Goal: Task Accomplishment & Management: Use online tool/utility

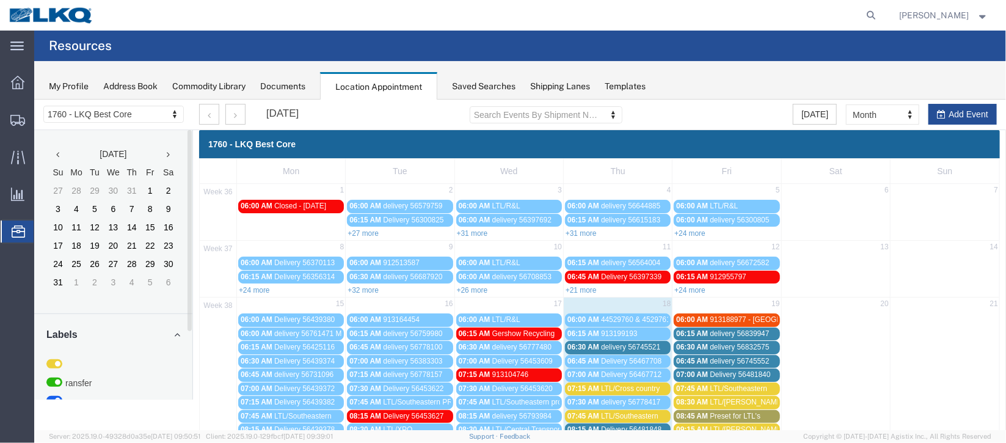
scroll to position [183, 0]
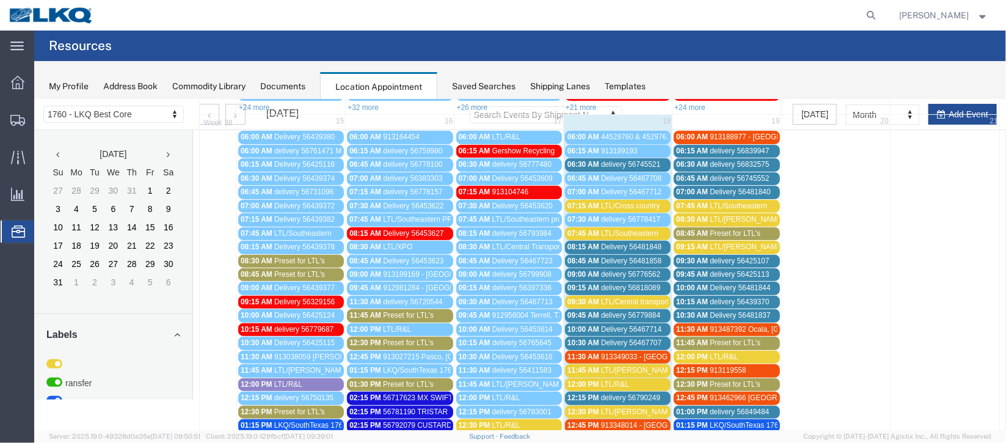
click at [647, 258] on span "Delivery 56481858" at bounding box center [631, 260] width 60 height 9
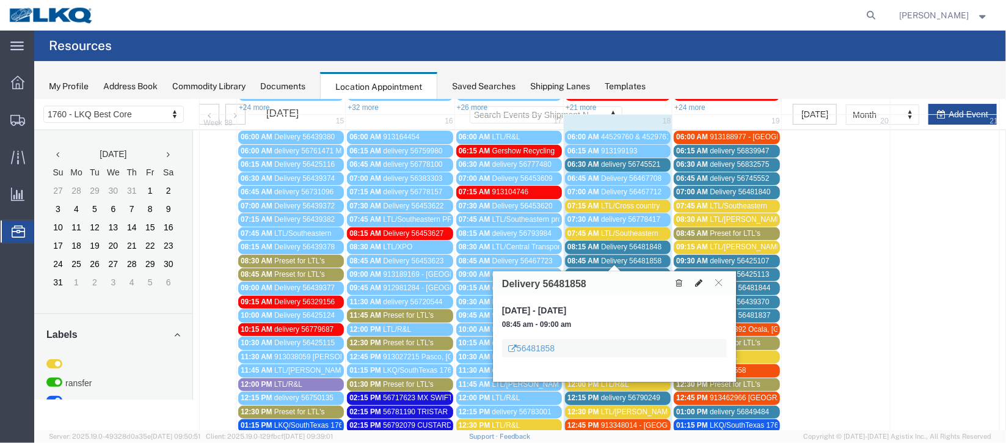
click at [696, 283] on icon at bounding box center [698, 282] width 7 height 9
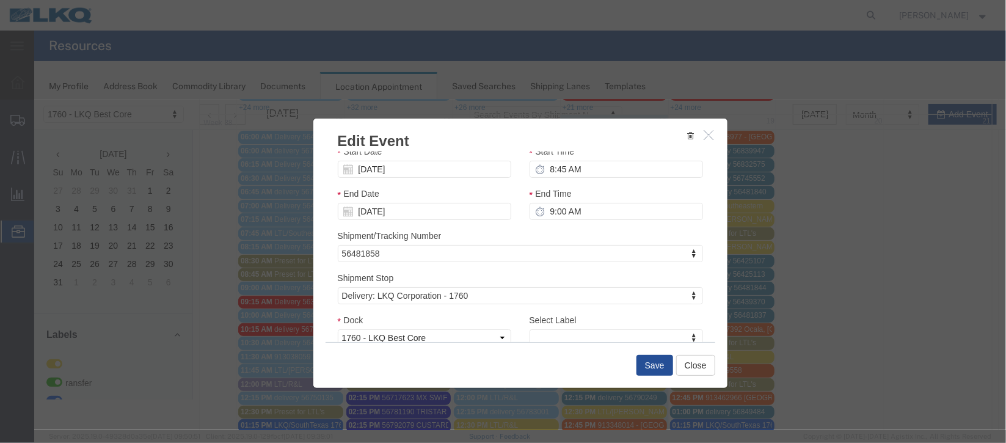
scroll to position [156, 0]
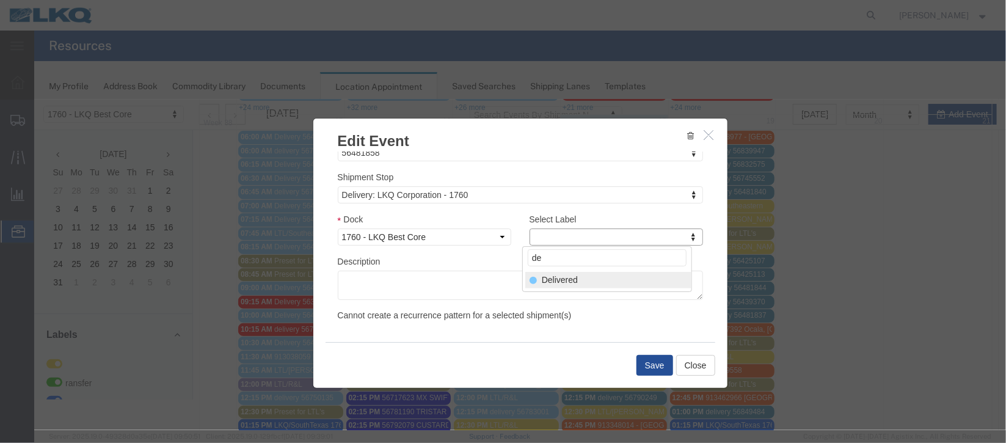
type input "de"
select select "40"
click at [640, 356] on button "Save" at bounding box center [654, 364] width 37 height 21
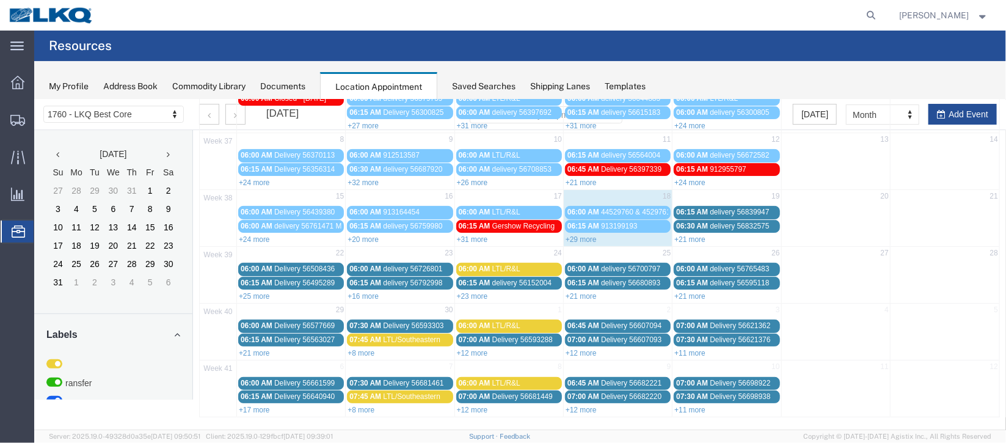
scroll to position [0, 0]
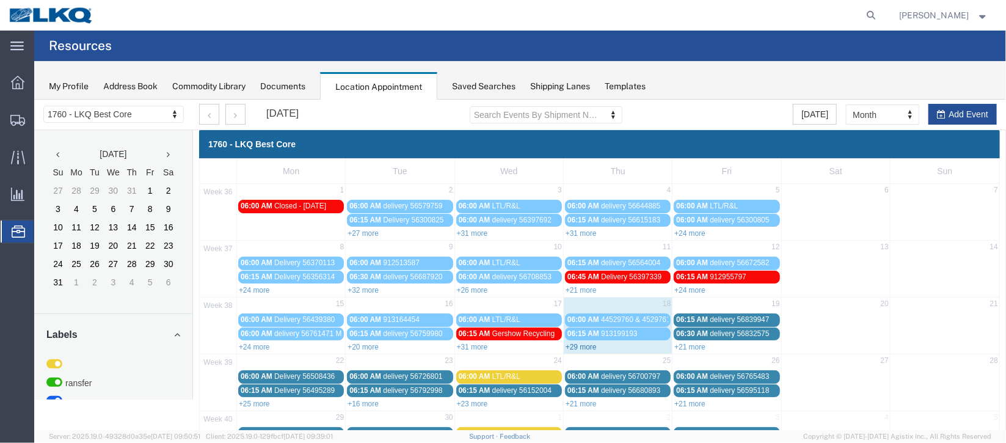
click at [575, 346] on link "+29 more" at bounding box center [580, 346] width 31 height 9
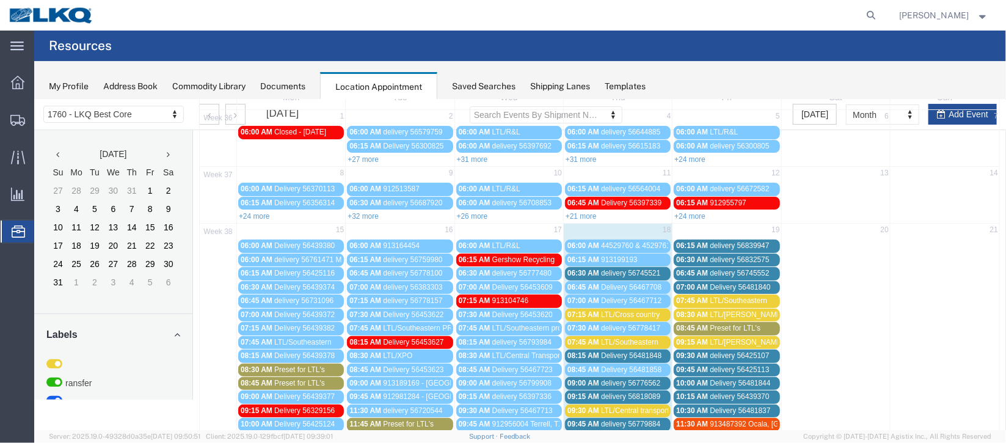
scroll to position [183, 0]
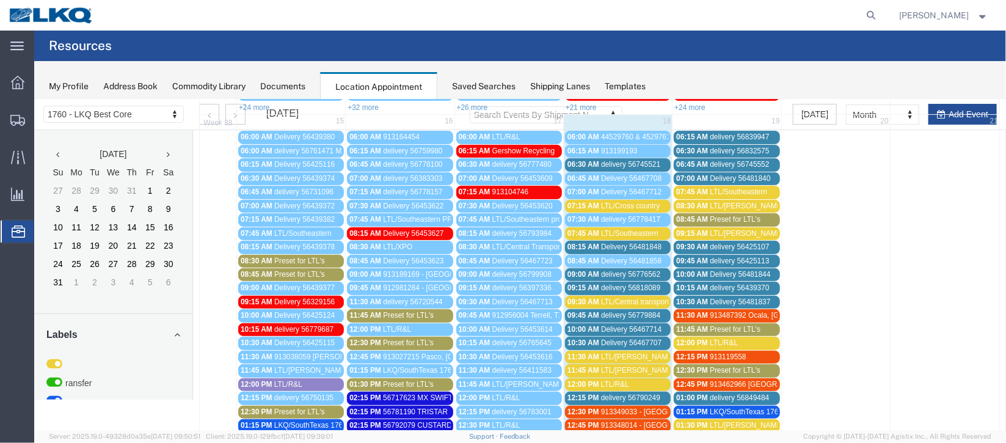
click at [604, 245] on span "Delivery 56481848" at bounding box center [631, 246] width 60 height 9
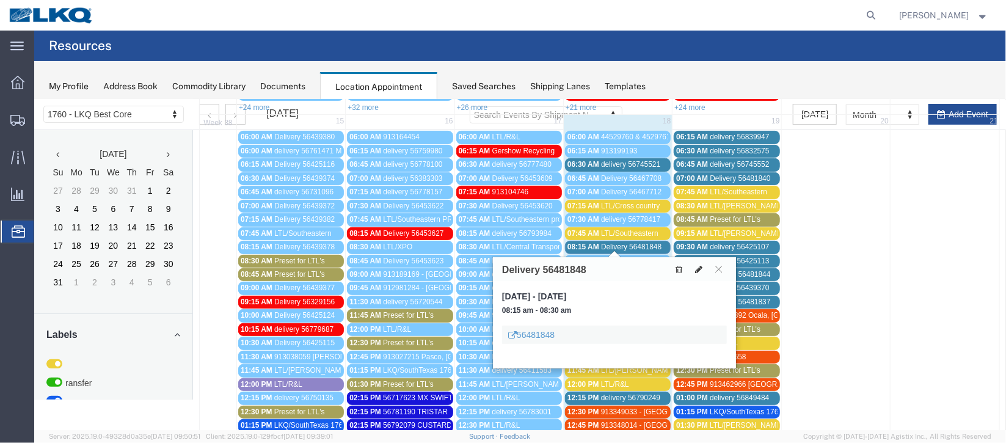
click at [698, 268] on icon at bounding box center [698, 269] width 7 height 9
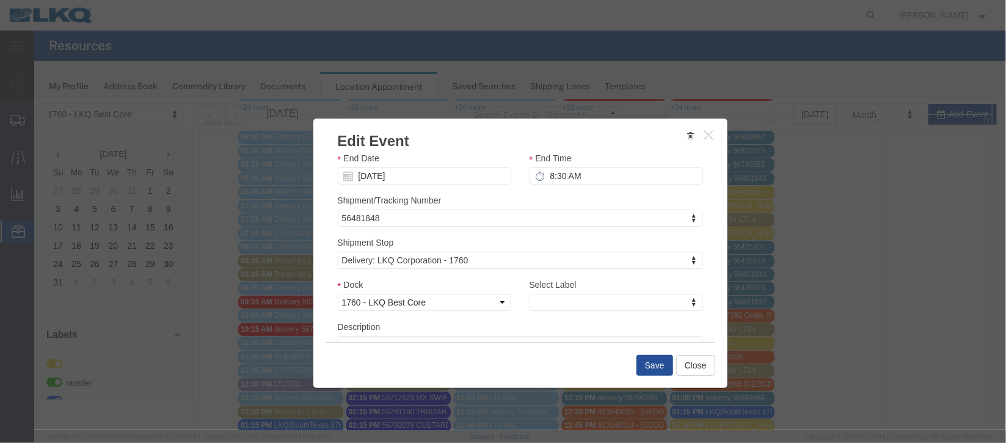
scroll to position [156, 0]
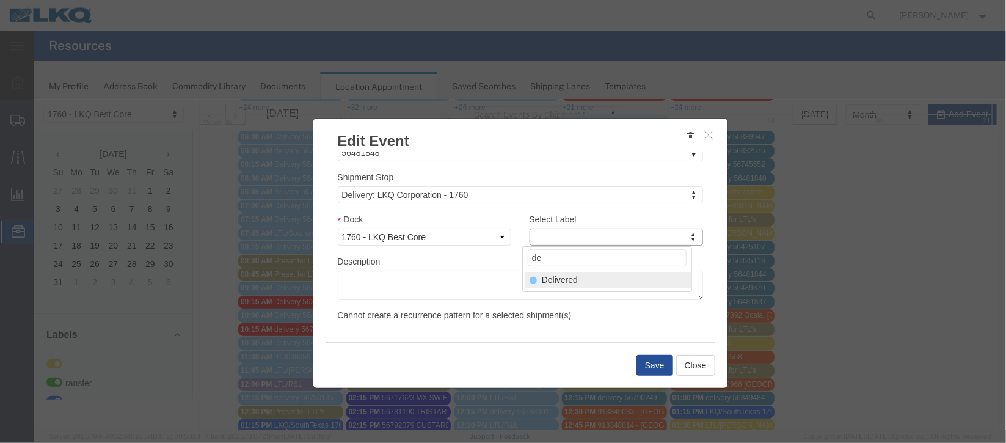
type input "de"
select select "40"
click at [650, 358] on button "Save" at bounding box center [654, 364] width 37 height 21
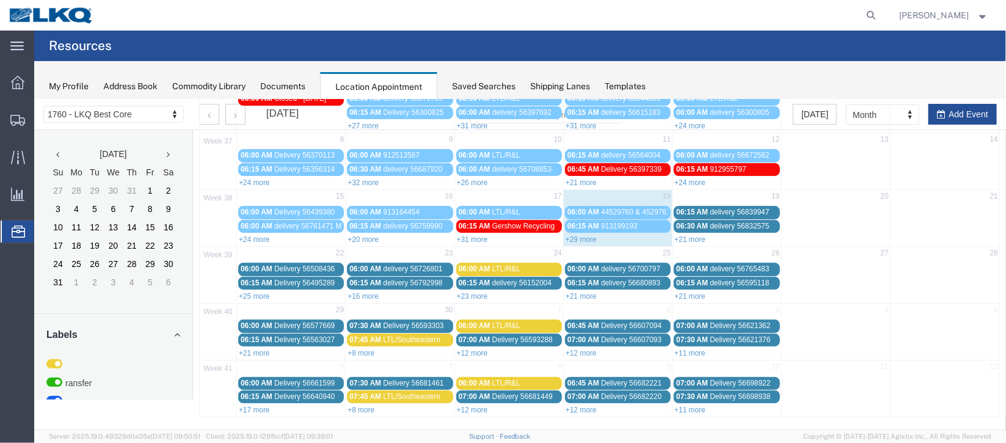
scroll to position [0, 0]
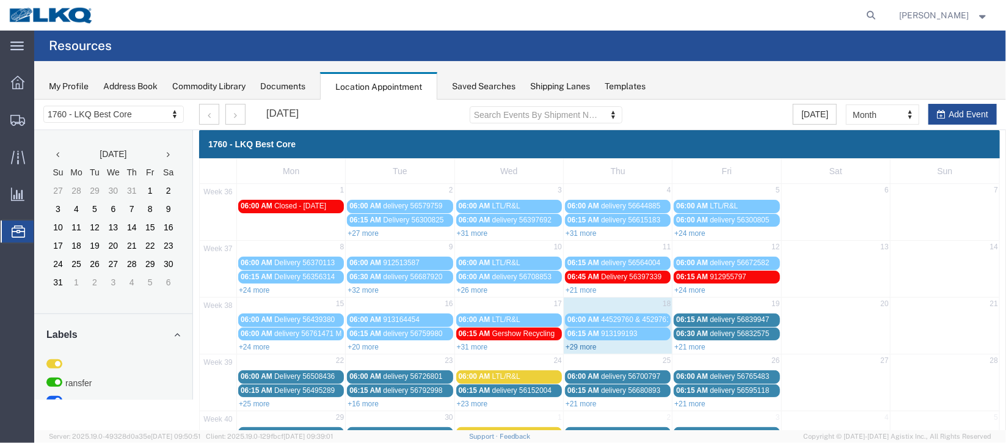
click at [575, 345] on link "+29 more" at bounding box center [580, 346] width 31 height 9
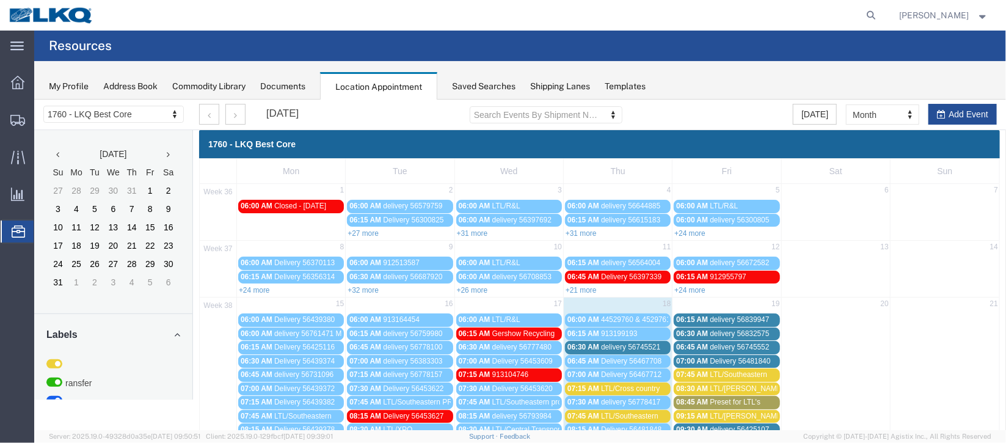
scroll to position [274, 0]
